Goal: Browse casually: Explore the website without a specific task or goal

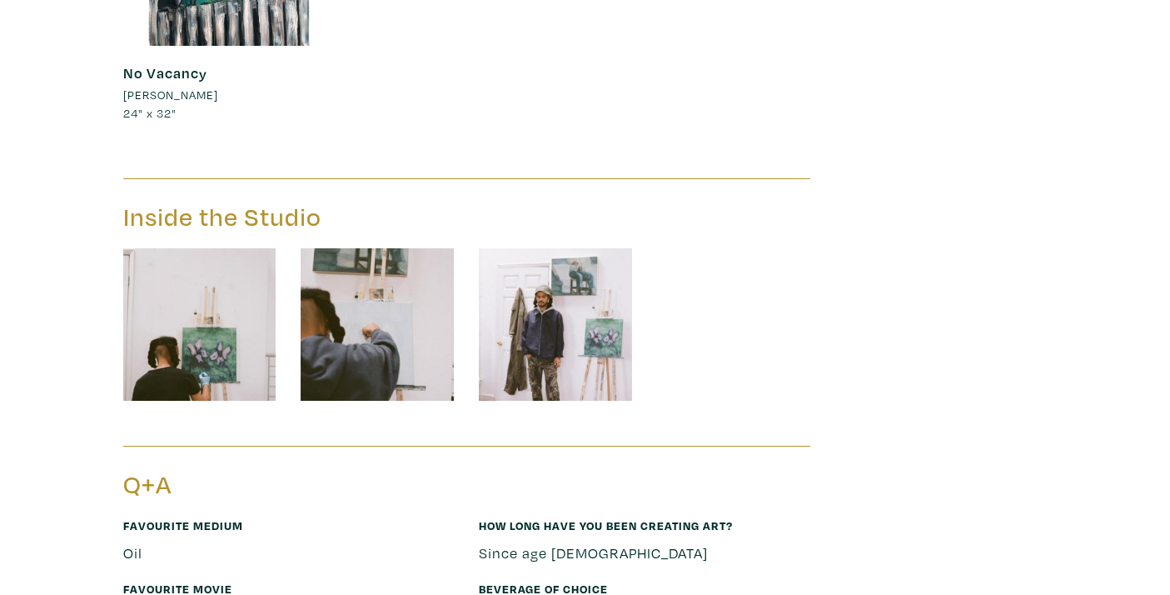
scroll to position [2246, 0]
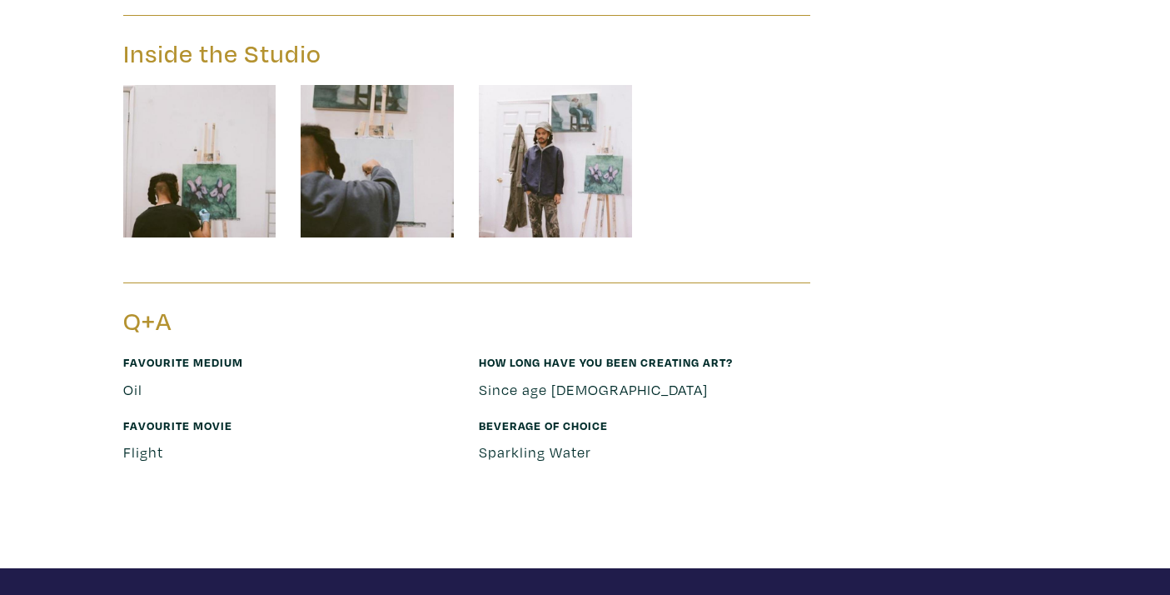
click at [529, 146] on img at bounding box center [555, 161] width 153 height 153
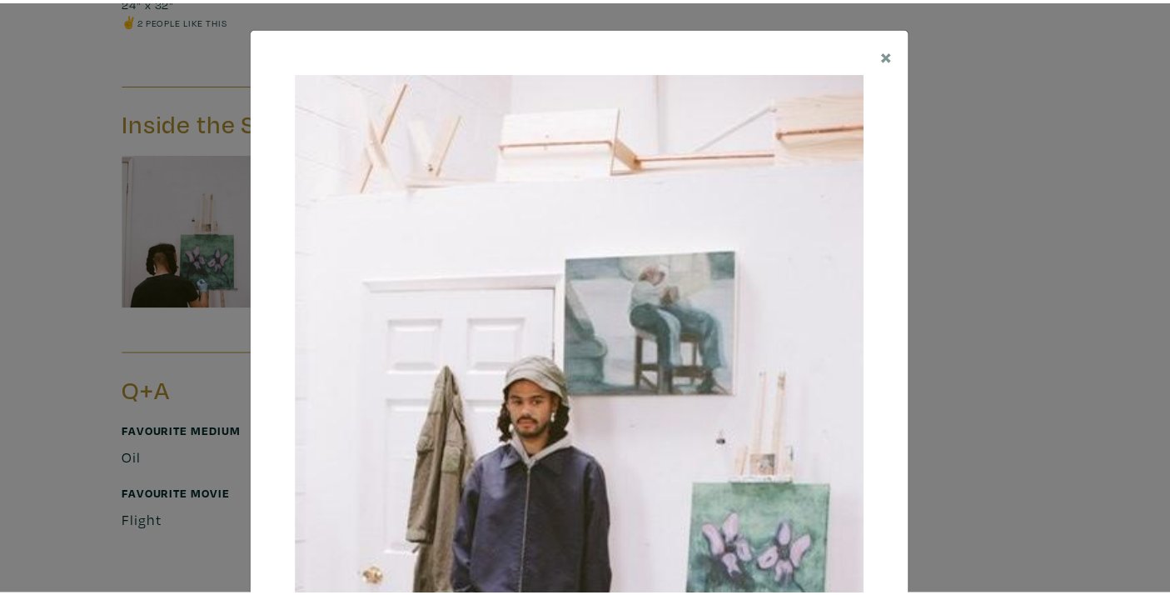
scroll to position [2217, 0]
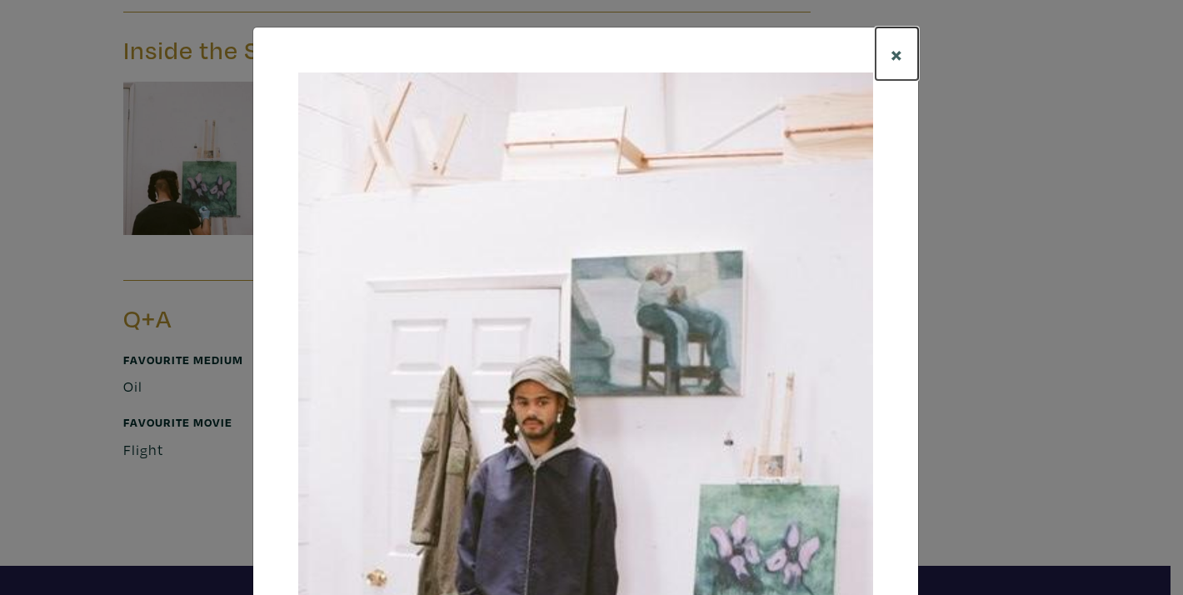
click at [892, 51] on span "×" at bounding box center [896, 53] width 12 height 29
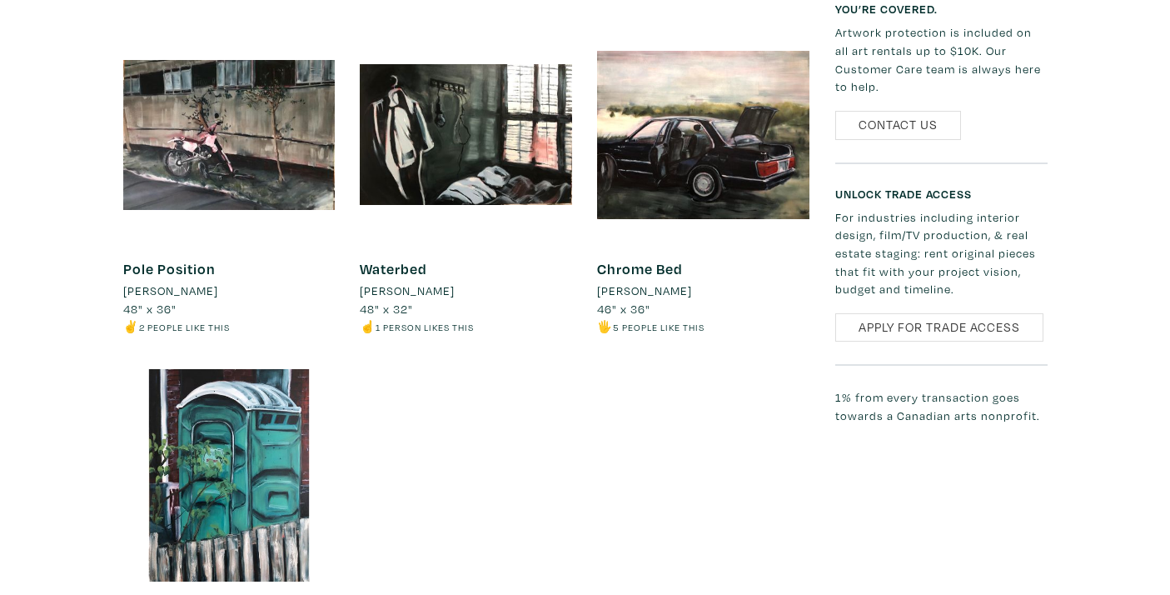
scroll to position [1498, 0]
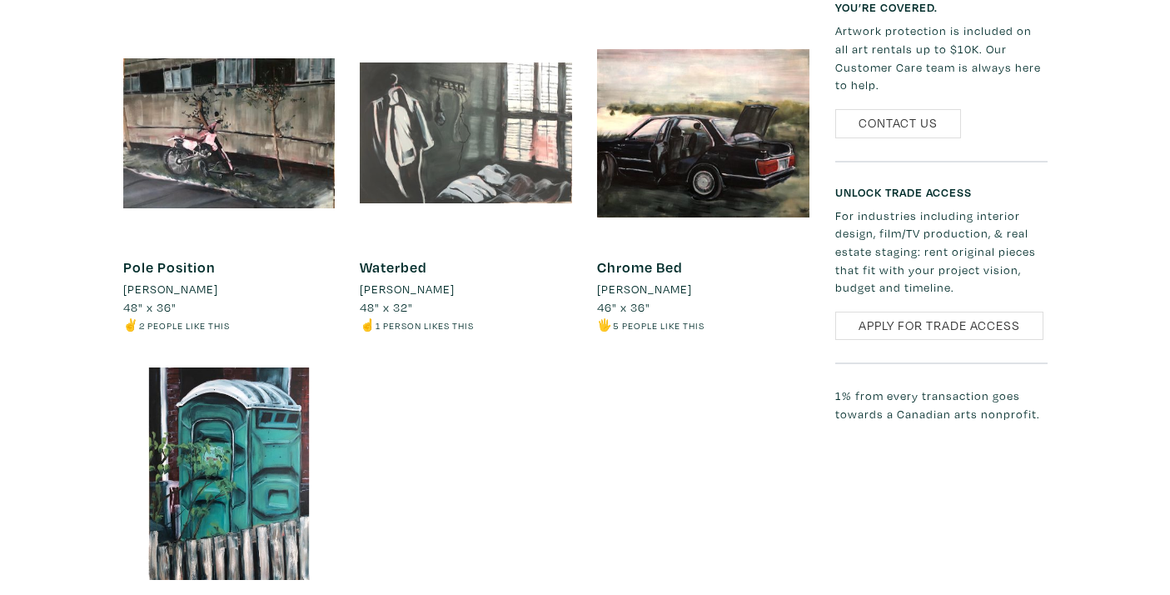
click at [483, 128] on div at bounding box center [466, 133] width 212 height 212
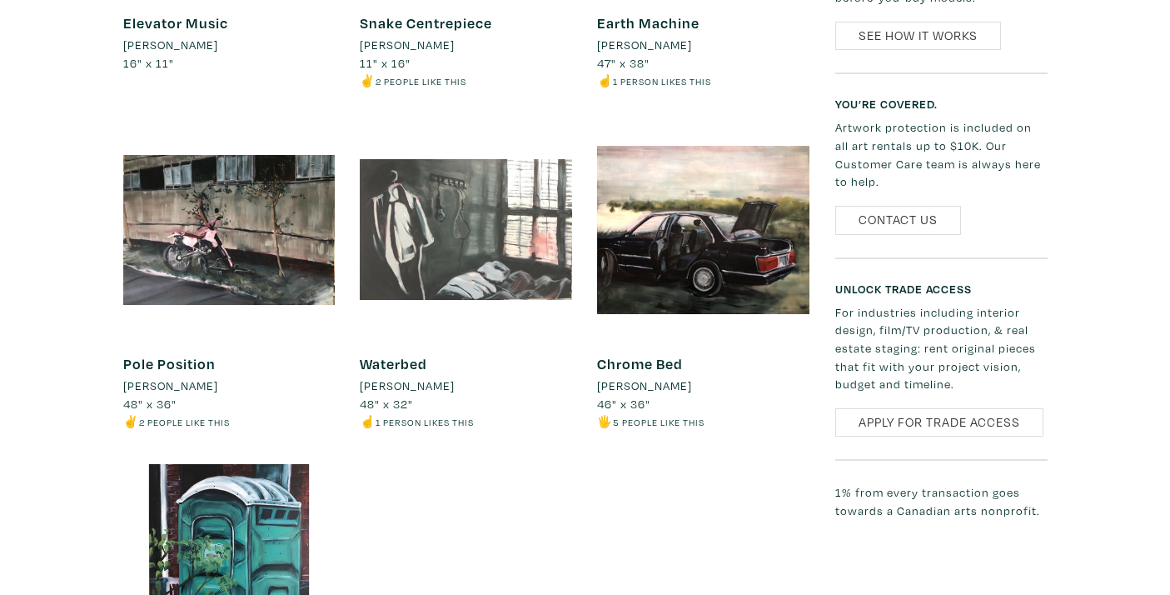
scroll to position [1393, 0]
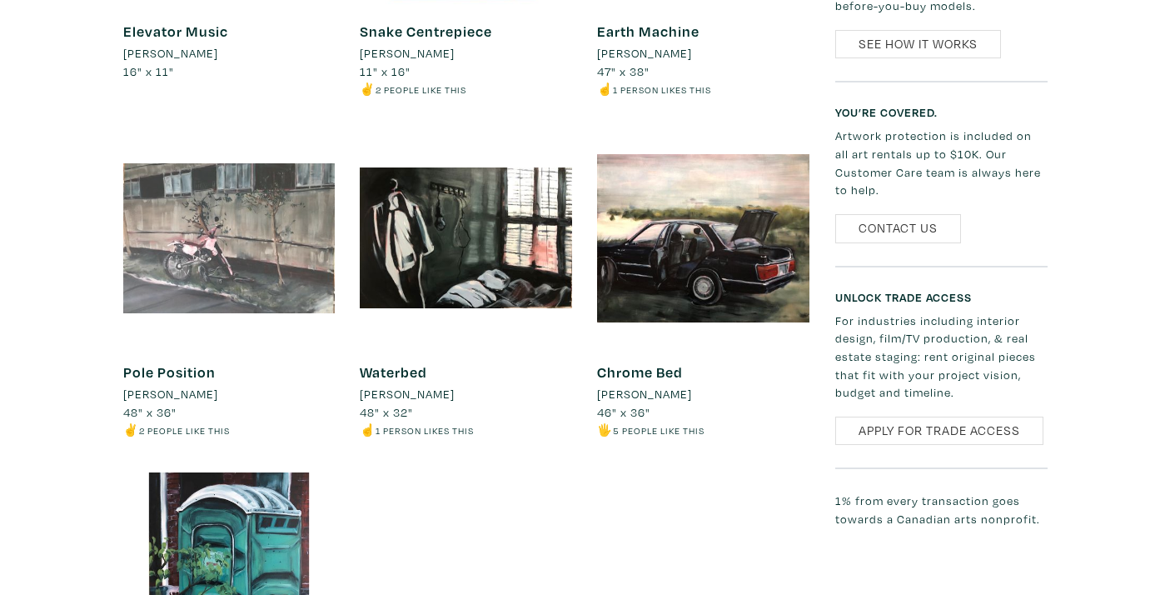
click at [233, 267] on div at bounding box center [229, 238] width 212 height 212
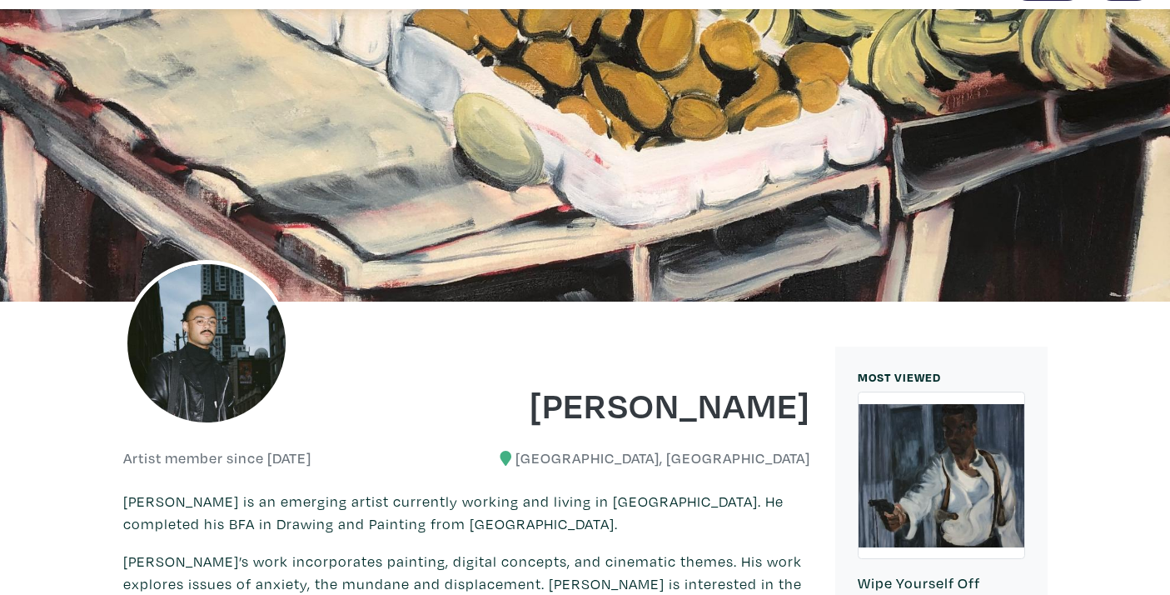
scroll to position [0, 0]
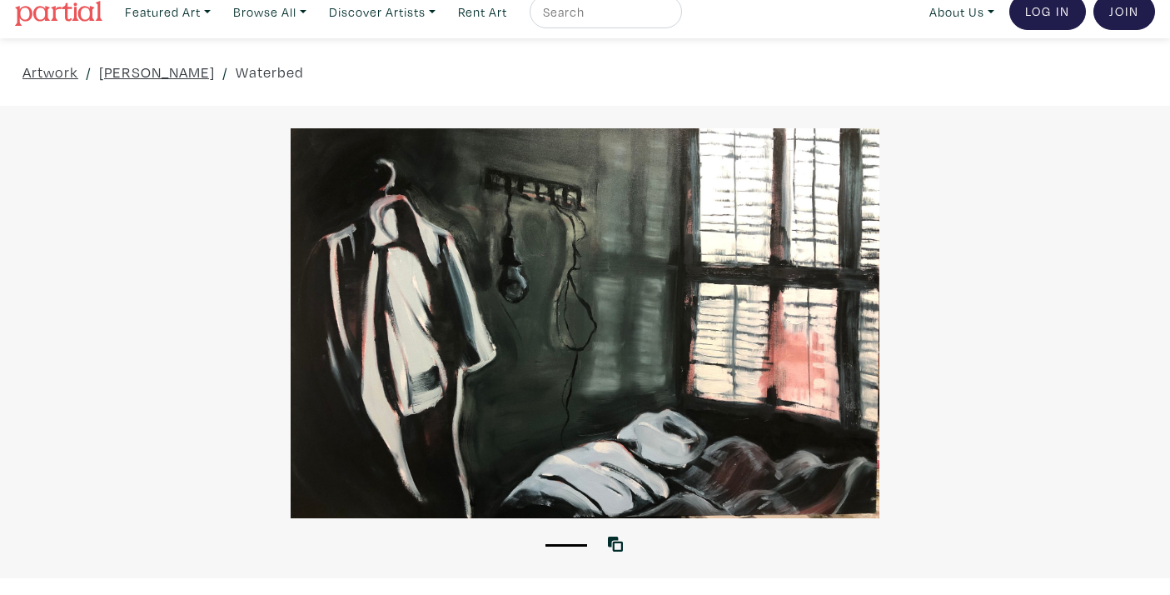
scroll to position [14, 0]
